Goal: Task Accomplishment & Management: Manage account settings

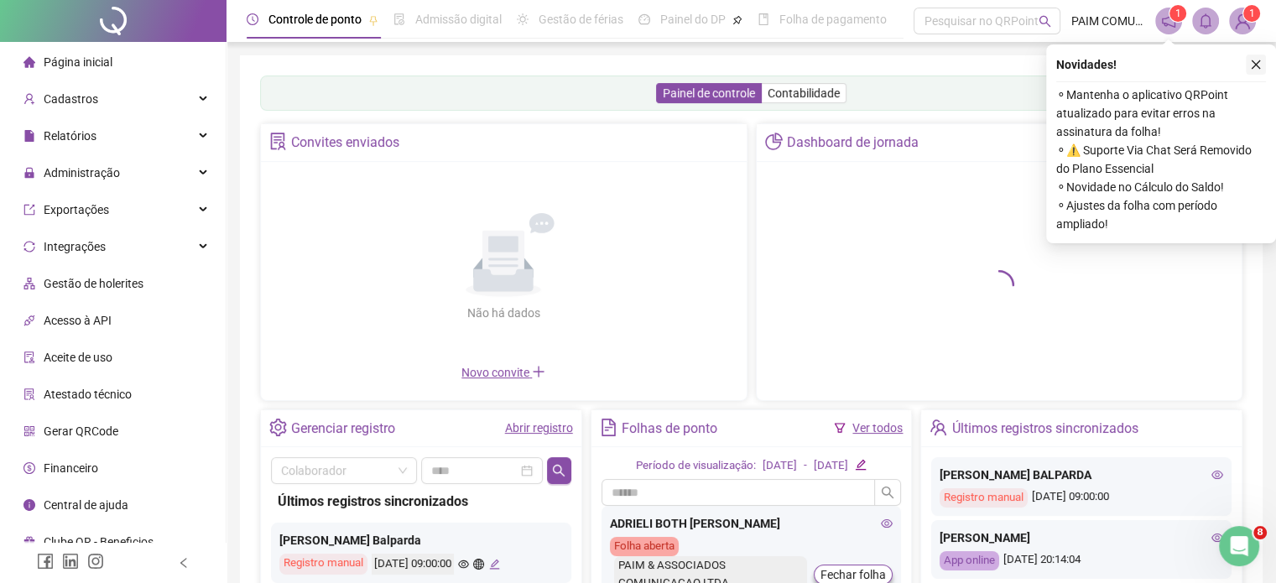
drag, startPoint x: 816, startPoint y: 574, endPoint x: 1255, endPoint y: 65, distance: 672.5
click at [1255, 65] on icon "close" at bounding box center [1255, 64] width 9 height 9
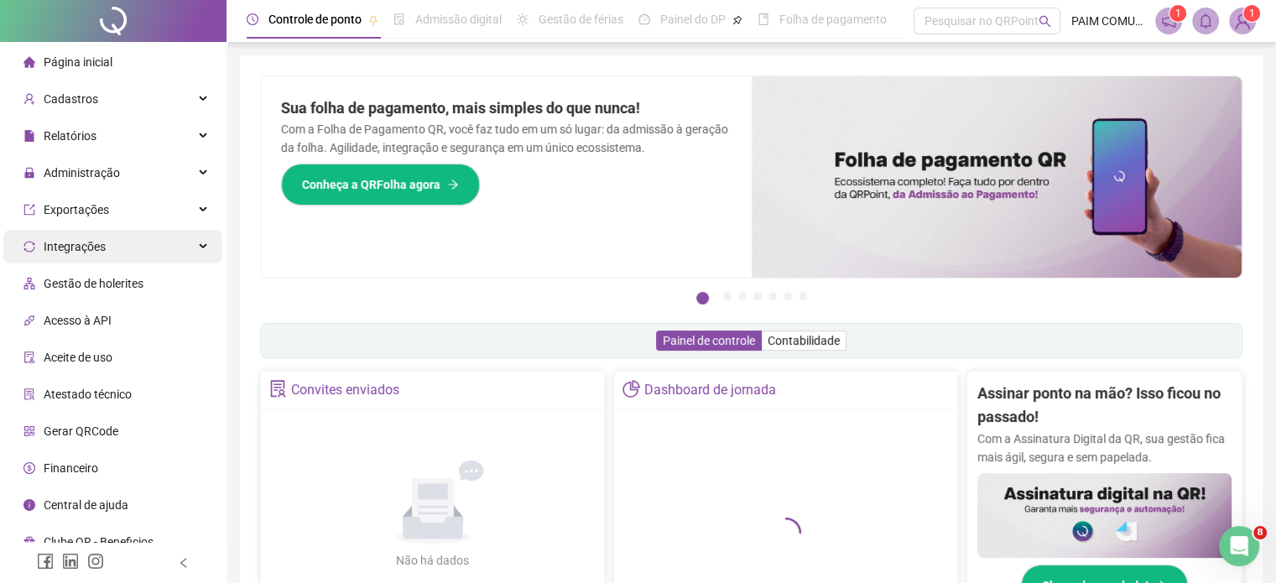
click at [74, 252] on span "Integrações" at bounding box center [75, 246] width 62 height 13
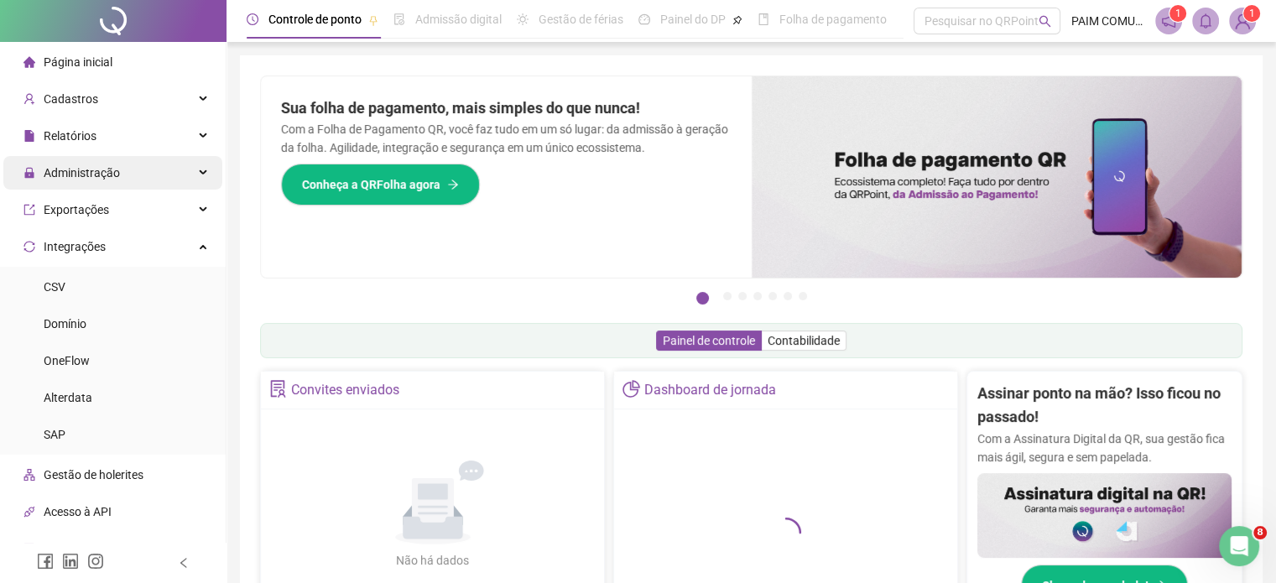
click at [84, 180] on span "Administração" at bounding box center [71, 173] width 96 height 34
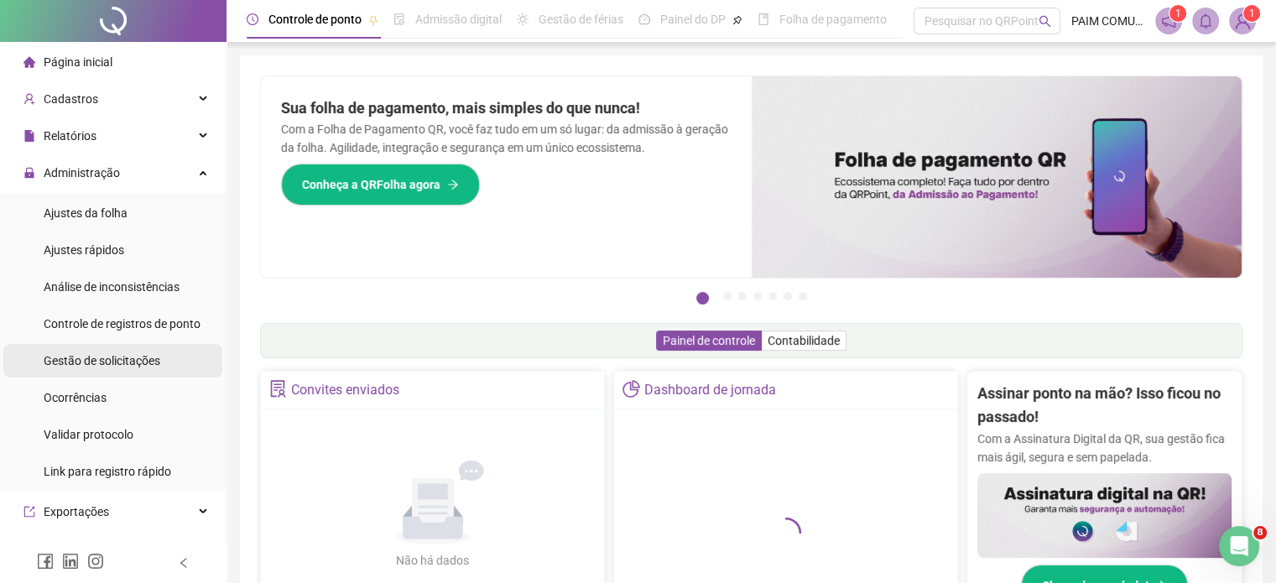
click at [97, 361] on span "Gestão de solicitações" at bounding box center [102, 360] width 117 height 13
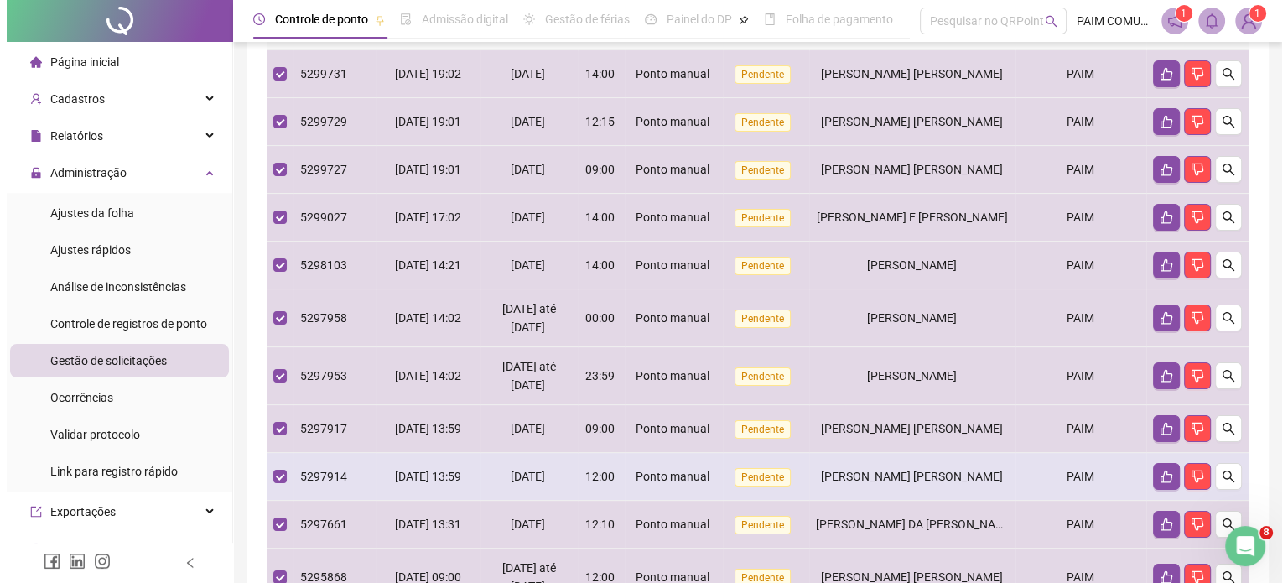
scroll to position [129, 0]
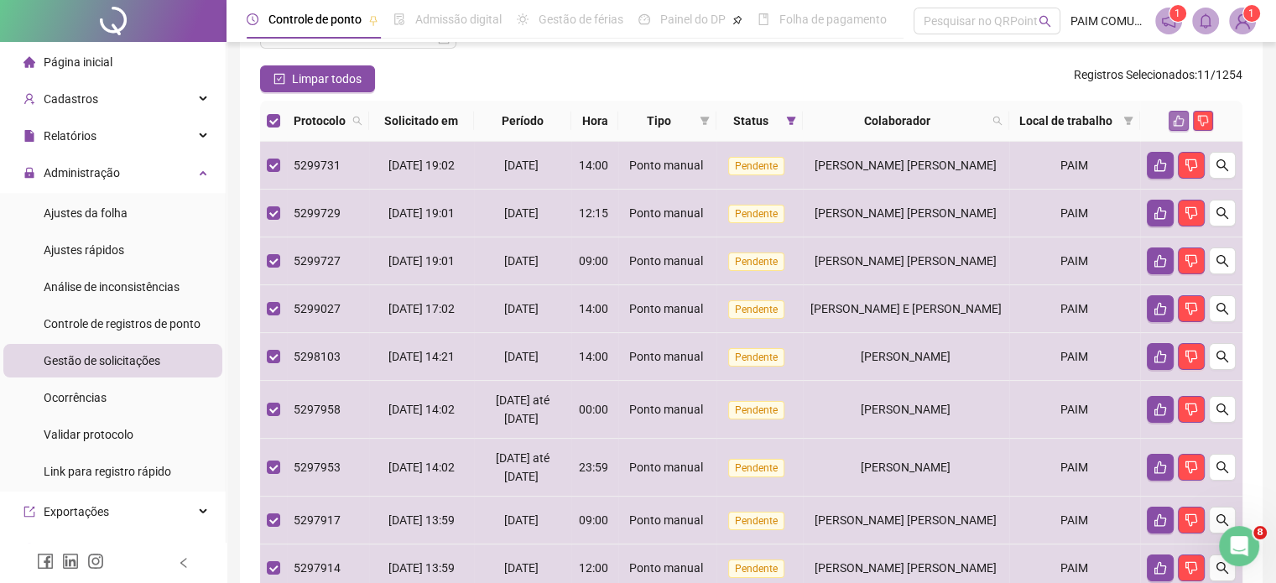
click at [1180, 120] on icon "like" at bounding box center [1178, 121] width 12 height 12
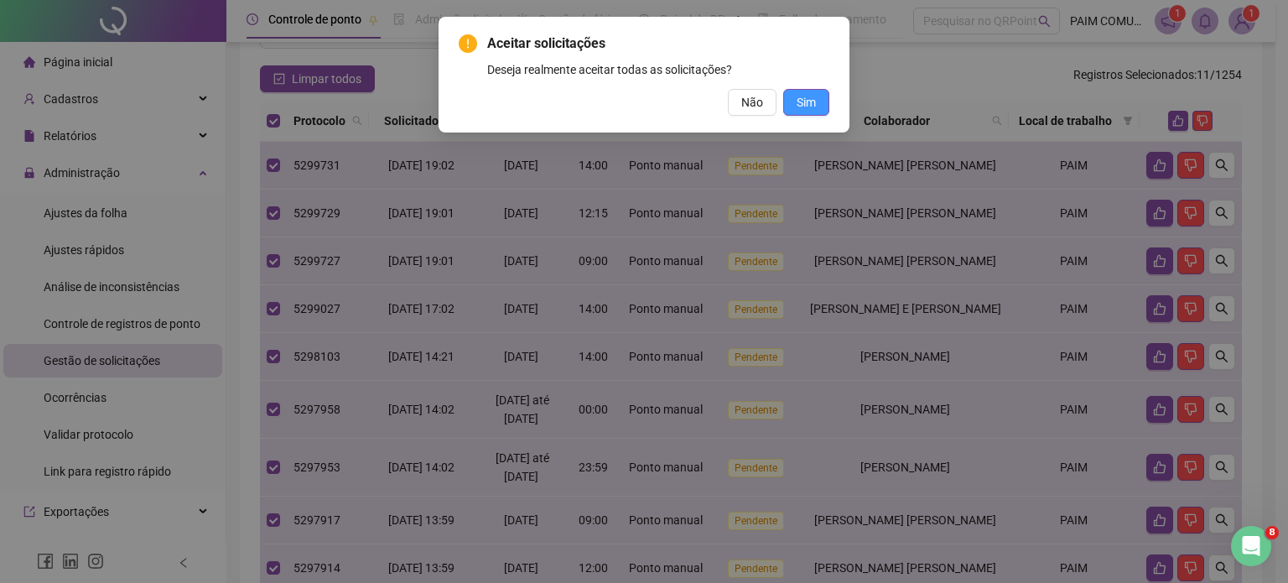
click at [819, 108] on button "Sim" at bounding box center [806, 102] width 46 height 27
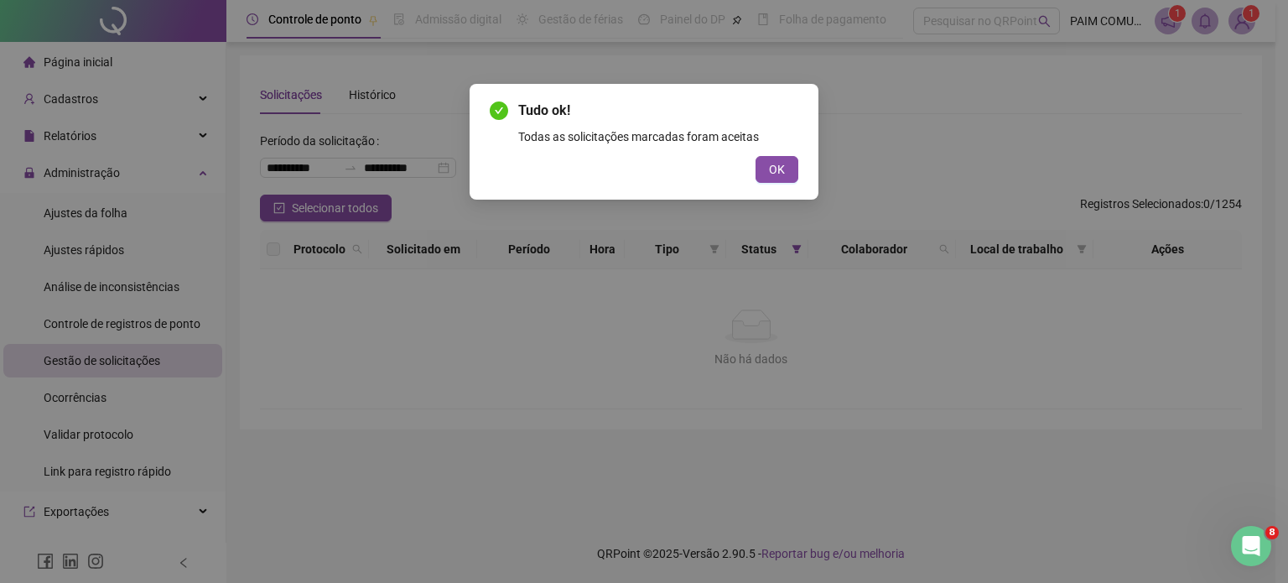
scroll to position [0, 0]
click at [776, 174] on span "OK" at bounding box center [777, 169] width 16 height 18
